Goal: Task Accomplishment & Management: Use online tool/utility

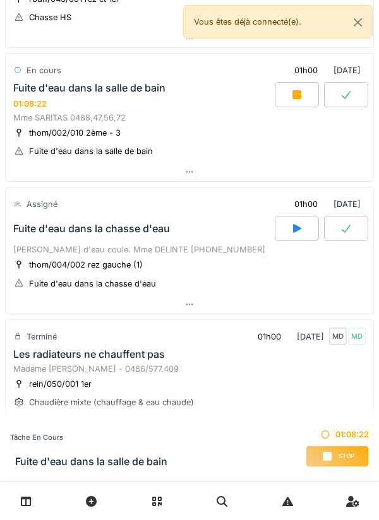
scroll to position [437, 0]
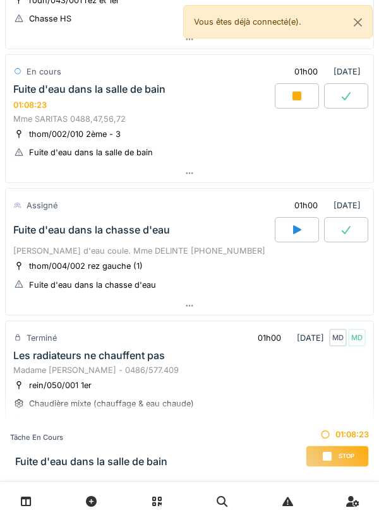
click at [184, 105] on div "Fuite d'eau dans la salle [PERSON_NAME] 01:08:23" at bounding box center [143, 96] width 264 height 27
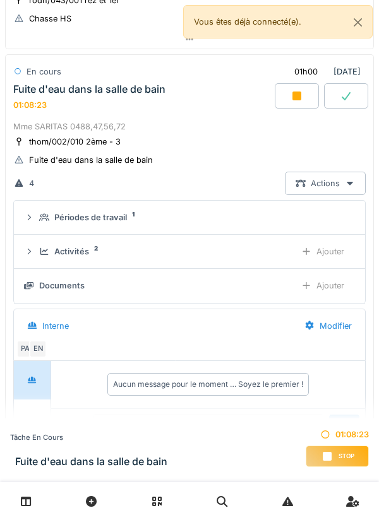
scroll to position [441, 0]
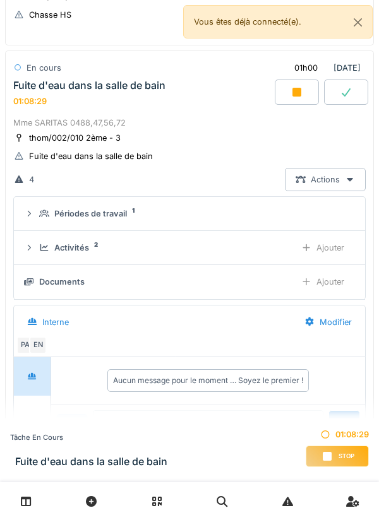
click at [333, 284] on div "Ajouter" at bounding box center [322, 281] width 64 height 23
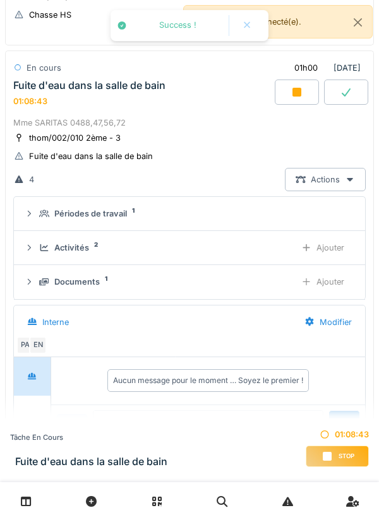
click at [334, 254] on div "Ajouter" at bounding box center [322, 247] width 64 height 23
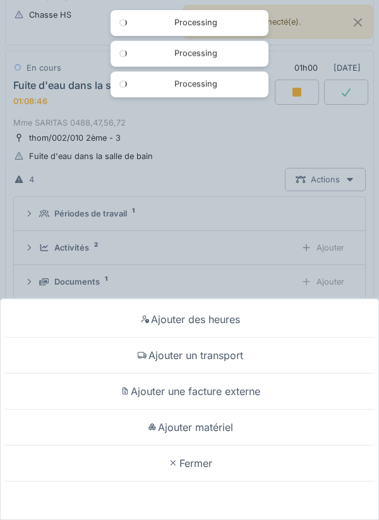
click at [223, 425] on div "Ajouter matériel" at bounding box center [189, 428] width 372 height 36
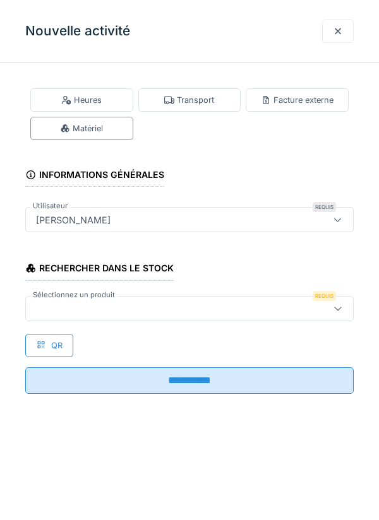
click at [122, 131] on div "Matériel" at bounding box center [81, 128] width 103 height 23
click at [177, 313] on div at bounding box center [168, 309] width 275 height 14
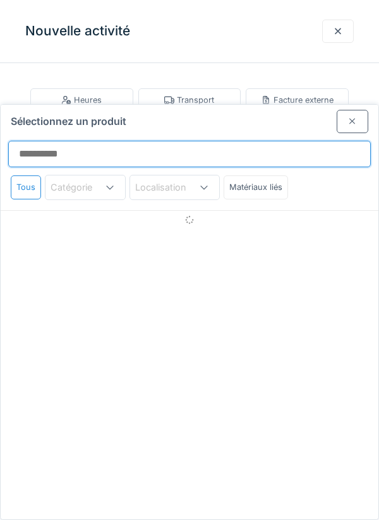
click at [113, 141] on input "Sélectionnez un produit" at bounding box center [189, 154] width 362 height 27
type input "********"
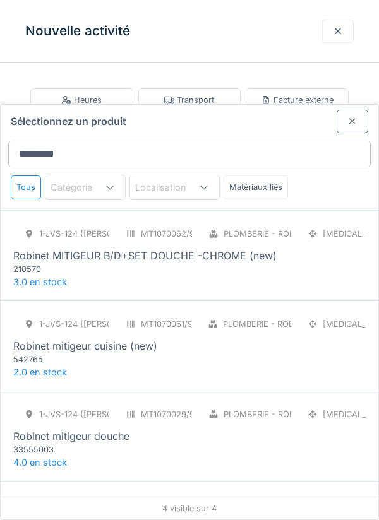
click at [248, 248] on div "Robinet MITIGEUR B/D+SET DOUCHE -CHROME (new)" at bounding box center [144, 255] width 263 height 15
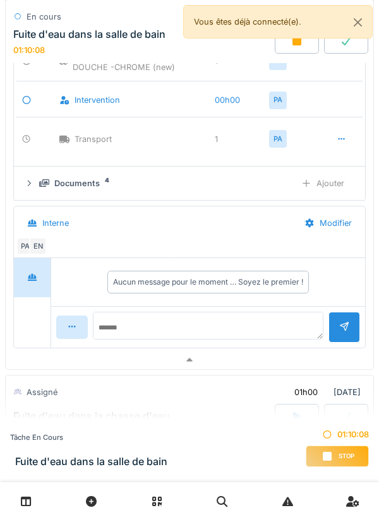
scroll to position [667, 0]
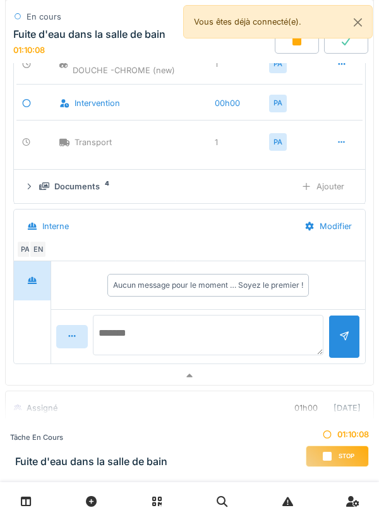
click at [280, 326] on textarea at bounding box center [208, 335] width 230 height 40
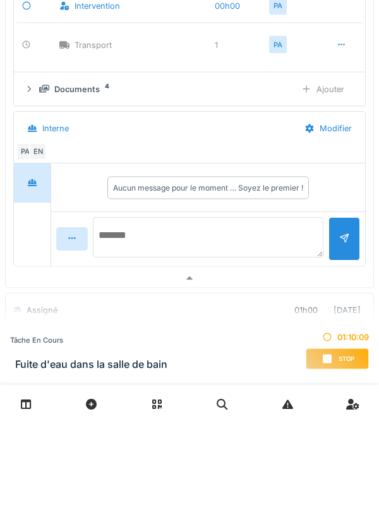
scroll to position [605, 0]
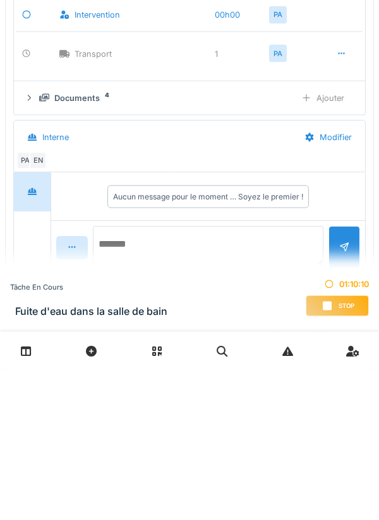
click at [181, 398] on textarea at bounding box center [208, 397] width 230 height 40
type textarea "**********"
click at [345, 391] on div at bounding box center [344, 392] width 32 height 31
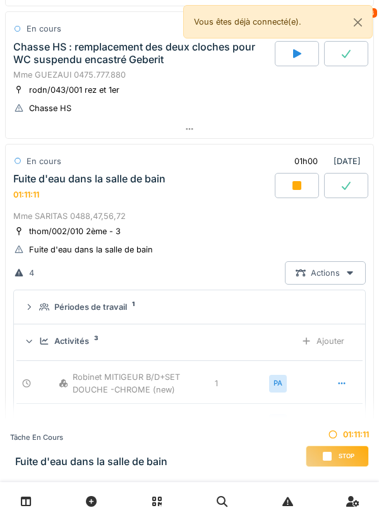
scroll to position [344, 0]
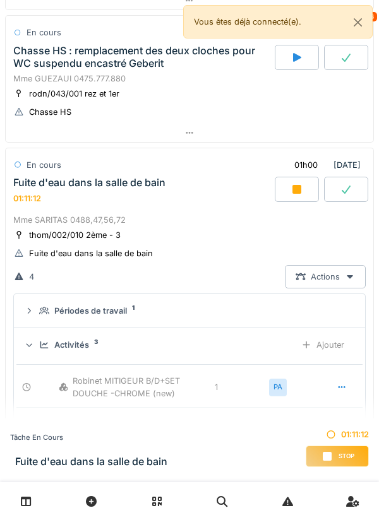
click at [348, 191] on icon at bounding box center [346, 189] width 13 height 10
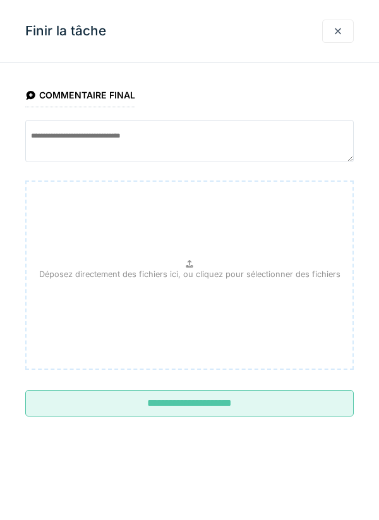
click at [278, 403] on input "**********" at bounding box center [189, 403] width 328 height 27
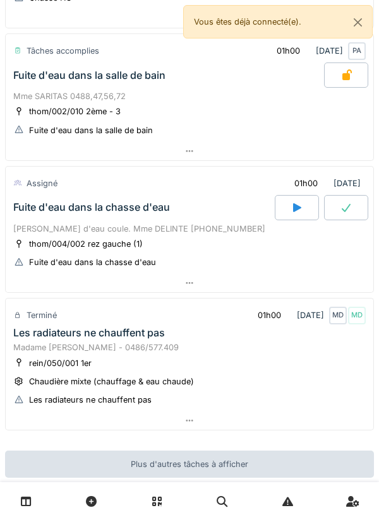
scroll to position [460, 0]
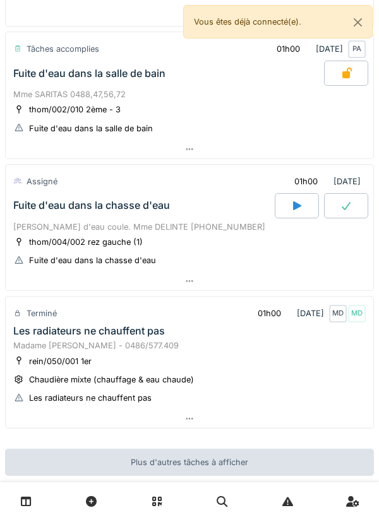
click at [264, 358] on div "rein/050/001 1er Chaudière mixte (chauffage & eau chaude) Les radiateurs ne cha…" at bounding box center [189, 380] width 352 height 50
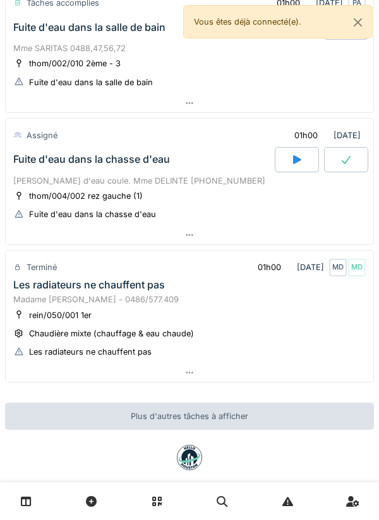
scroll to position [524, 0]
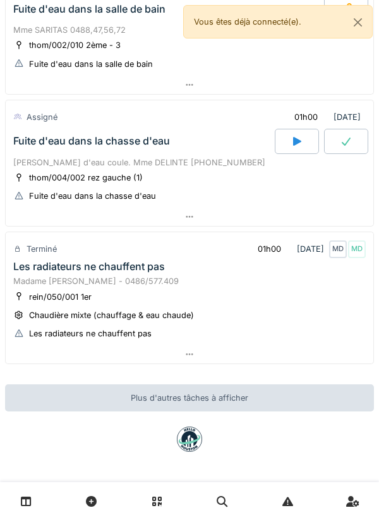
click at [131, 278] on div "Madame [PERSON_NAME] - 0486/577.409" at bounding box center [189, 281] width 352 height 12
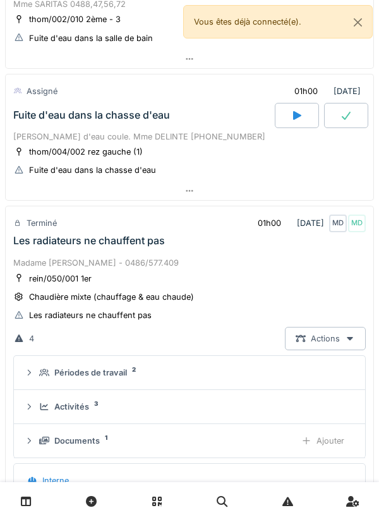
scroll to position [528, 0]
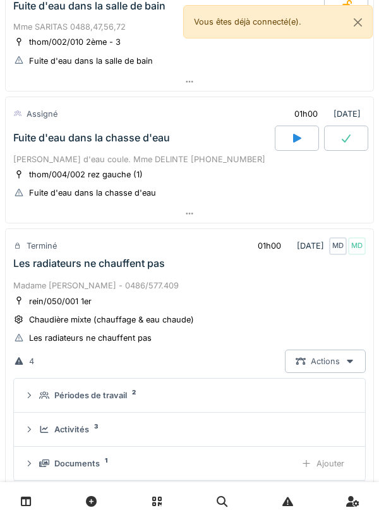
click at [364, 247] on div "MD" at bounding box center [357, 246] width 18 height 18
click at [341, 304] on div "rein/050/001 1er Chaudière mixte (chauffage & eau chaude) Les radiateurs ne cha…" at bounding box center [189, 320] width 352 height 50
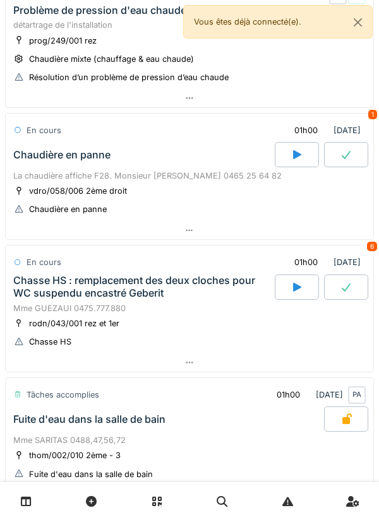
scroll to position [114, 0]
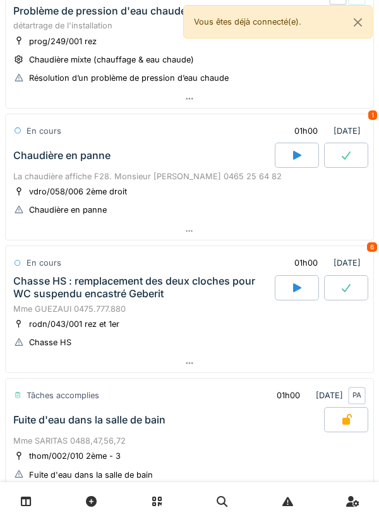
click at [141, 173] on div "La chaudière affiche F28. Monsieur [PERSON_NAME] 0465 25 64 82" at bounding box center [189, 176] width 352 height 12
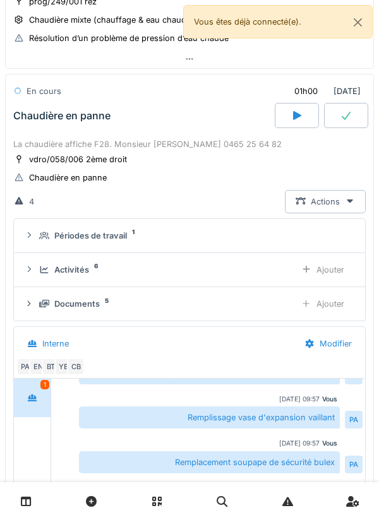
scroll to position [177, 0]
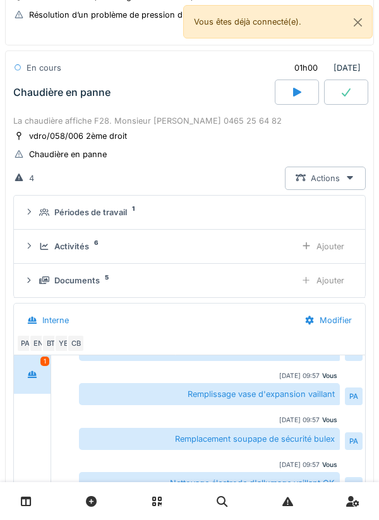
click at [322, 246] on div "Ajouter" at bounding box center [322, 246] width 64 height 23
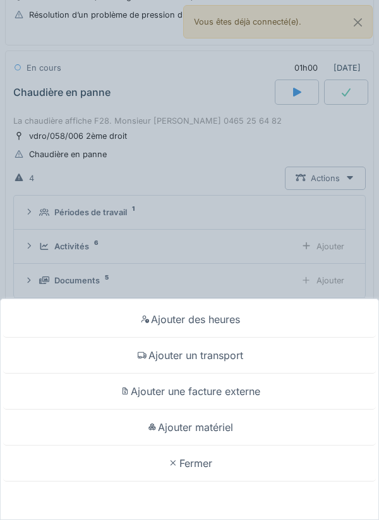
click at [224, 430] on div "Ajouter matériel" at bounding box center [189, 428] width 372 height 36
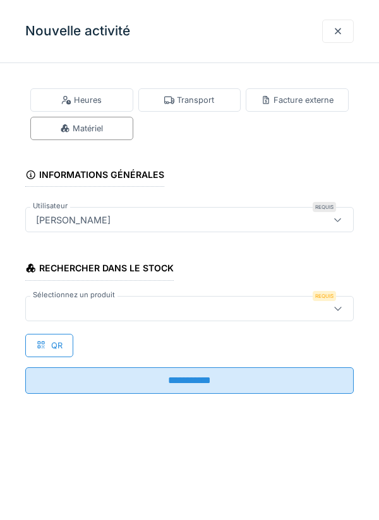
click at [118, 131] on div "Matériel" at bounding box center [81, 128] width 103 height 23
click at [150, 302] on div at bounding box center [168, 309] width 275 height 14
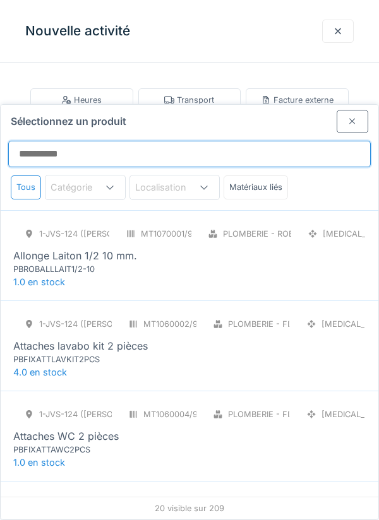
click at [49, 141] on input "Sélectionnez un produit" at bounding box center [189, 154] width 362 height 27
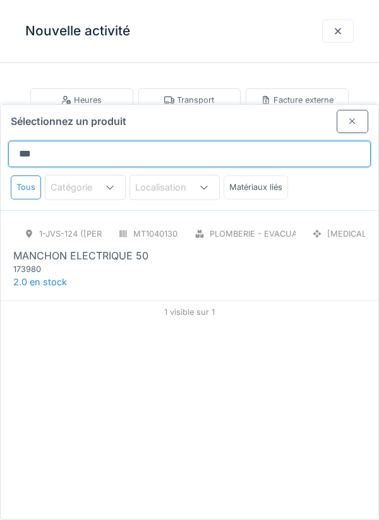
type input "****"
type input "*********"
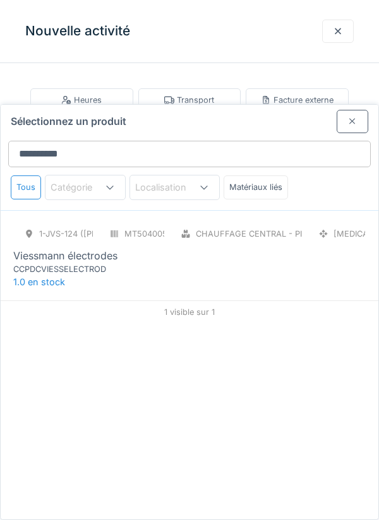
click at [95, 263] on div "CCPDCVIESSELECTROD" at bounding box center [88, 269] width 151 height 12
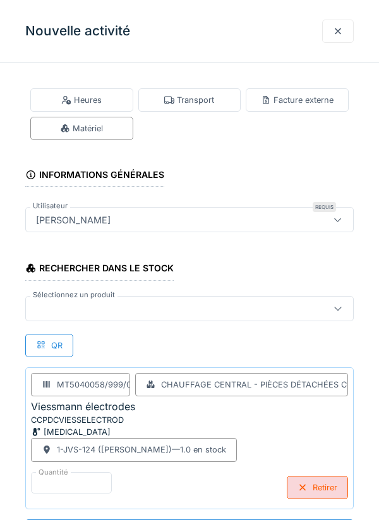
scroll to position [30, 0]
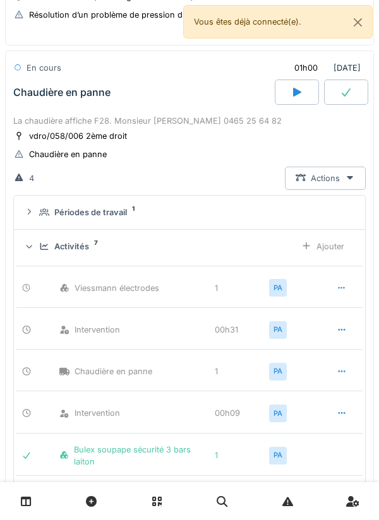
click at [347, 97] on icon at bounding box center [346, 92] width 13 height 10
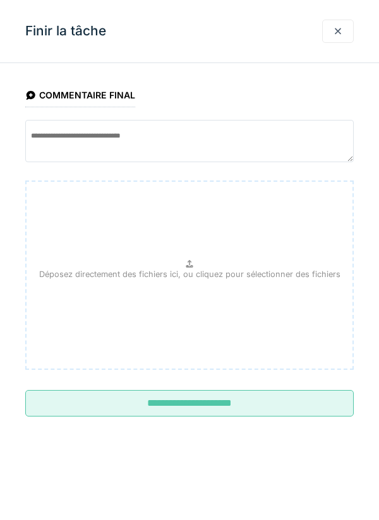
click at [283, 412] on input "**********" at bounding box center [189, 403] width 328 height 27
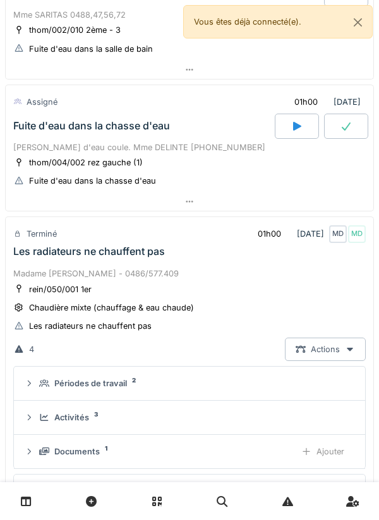
scroll to position [562, 0]
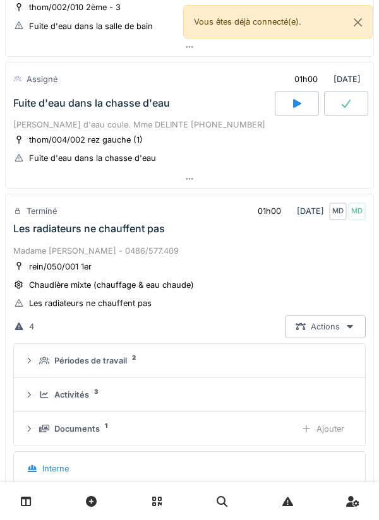
click at [234, 256] on div "Madame [PERSON_NAME] - 0486/577.409" at bounding box center [189, 251] width 352 height 12
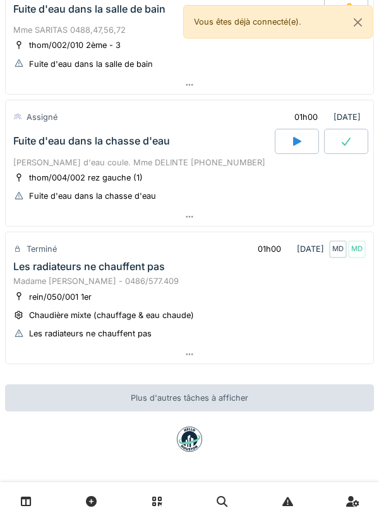
scroll to position [494, 0]
